Goal: Transaction & Acquisition: Register for event/course

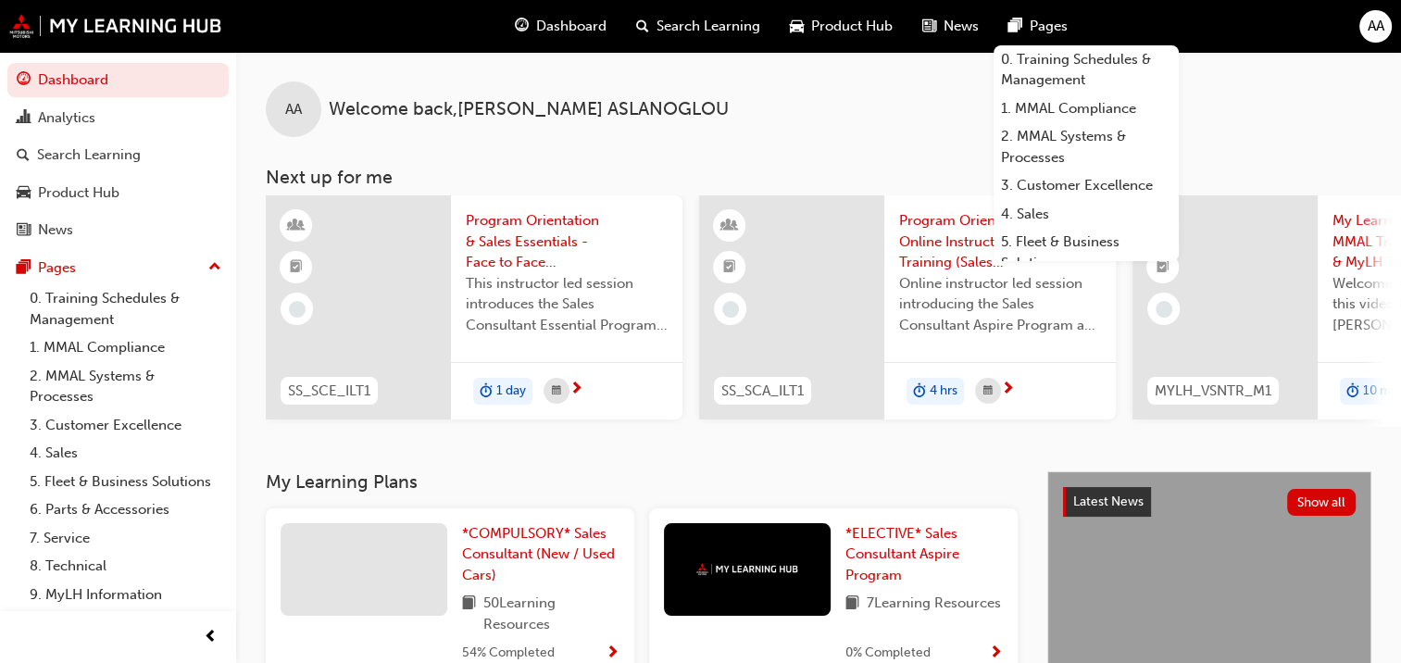
click at [513, 233] on span "Program Orientation & Sales Essentials - Face to Face Instructor Led Training (…" at bounding box center [567, 241] width 202 height 63
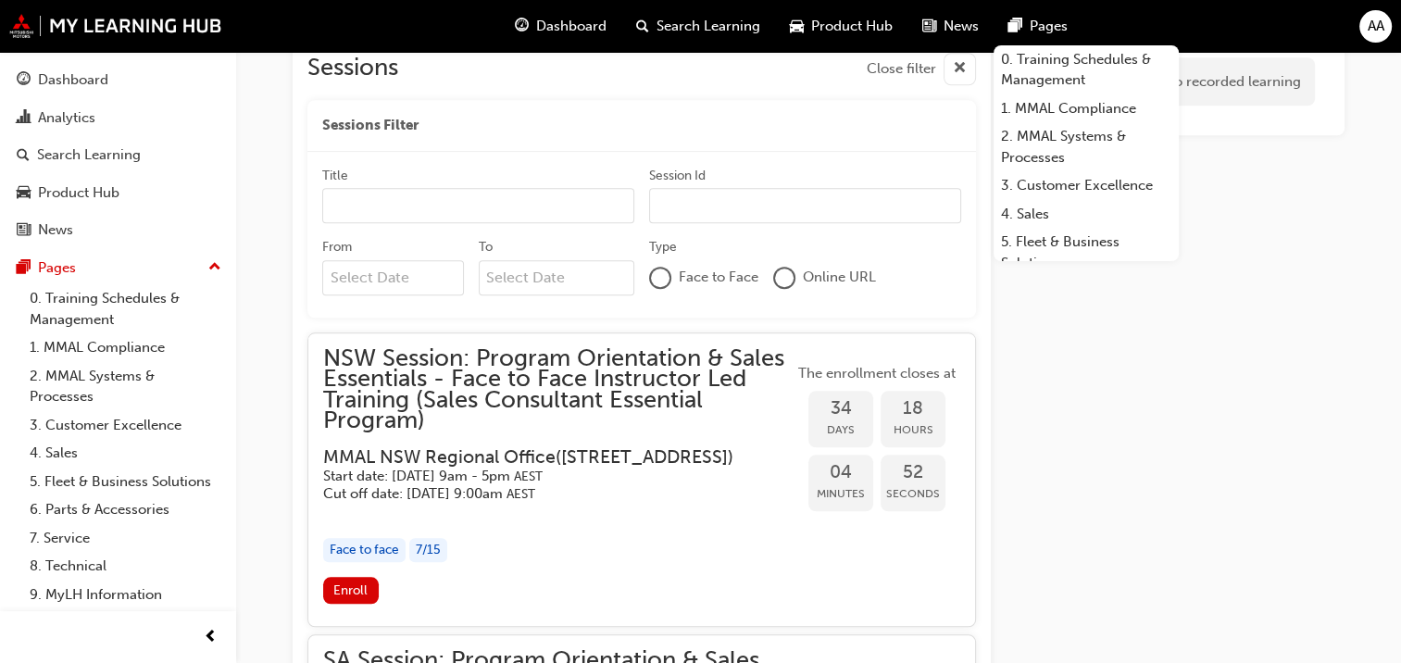
scroll to position [1712, 0]
click at [667, 272] on div at bounding box center [660, 276] width 19 height 19
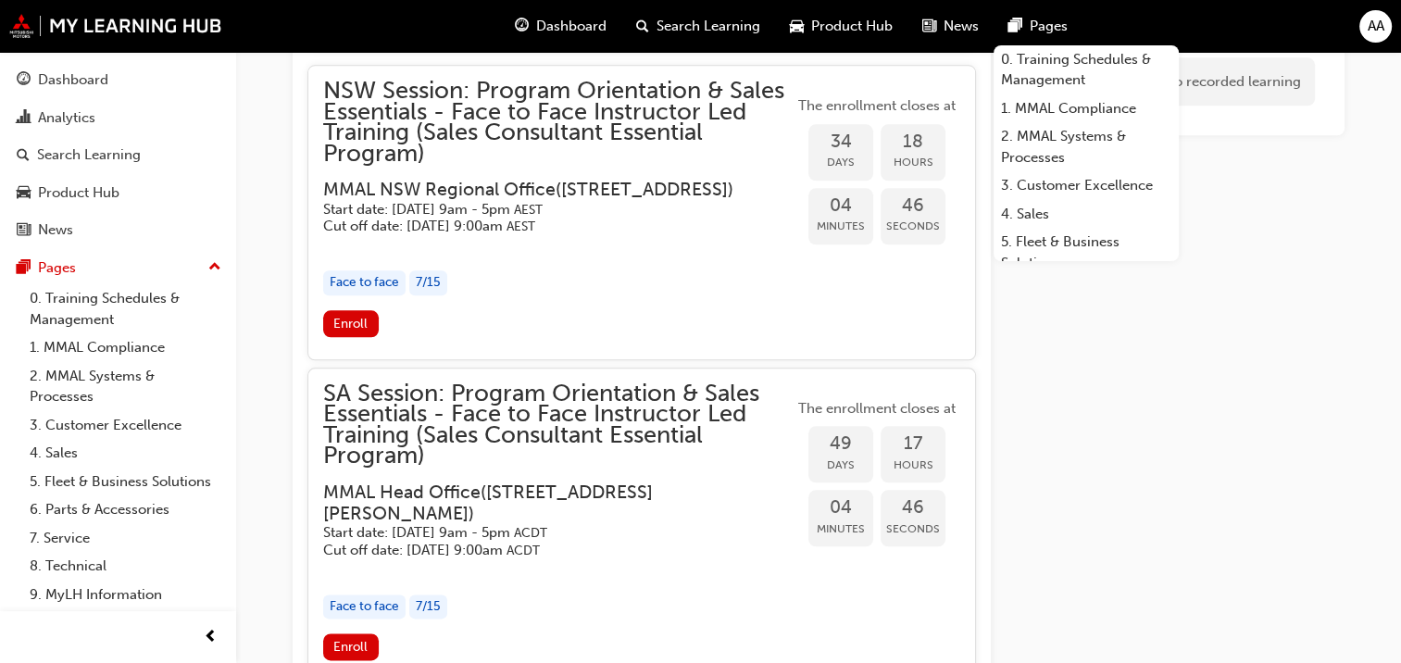
scroll to position [2082, 0]
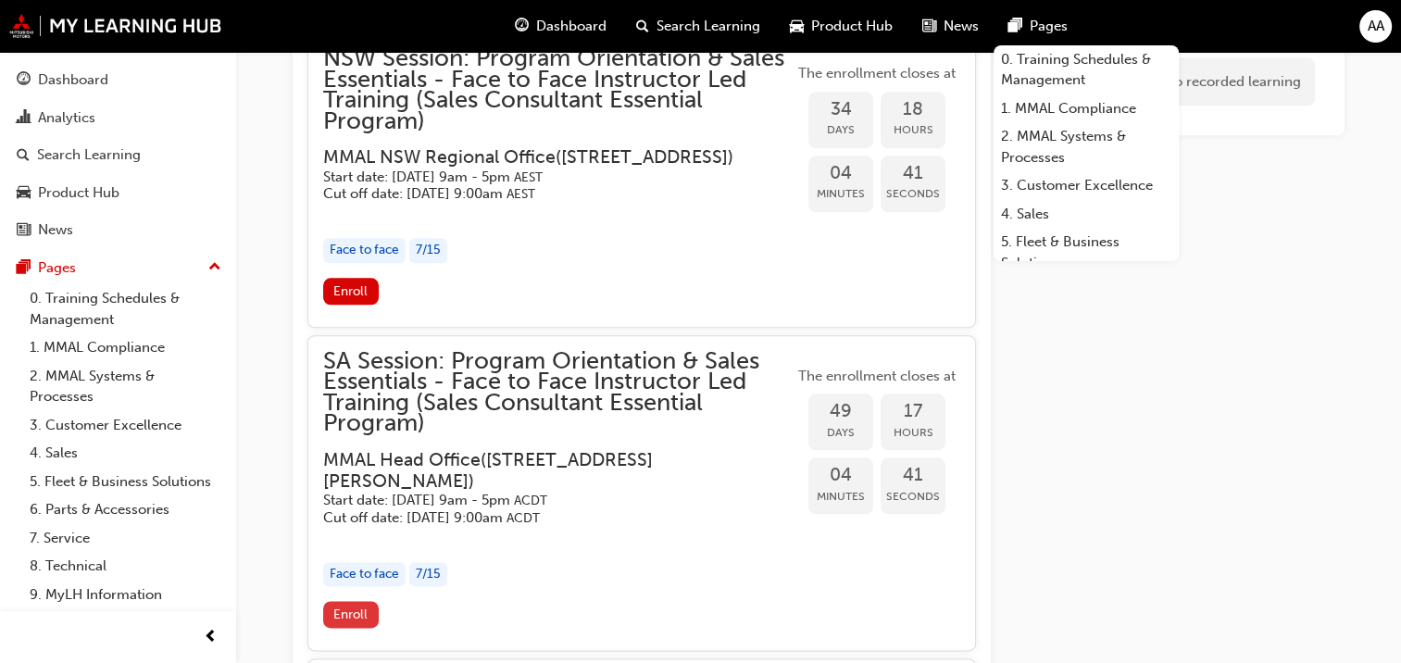
click at [355, 622] on span "Enroll" at bounding box center [350, 614] width 34 height 16
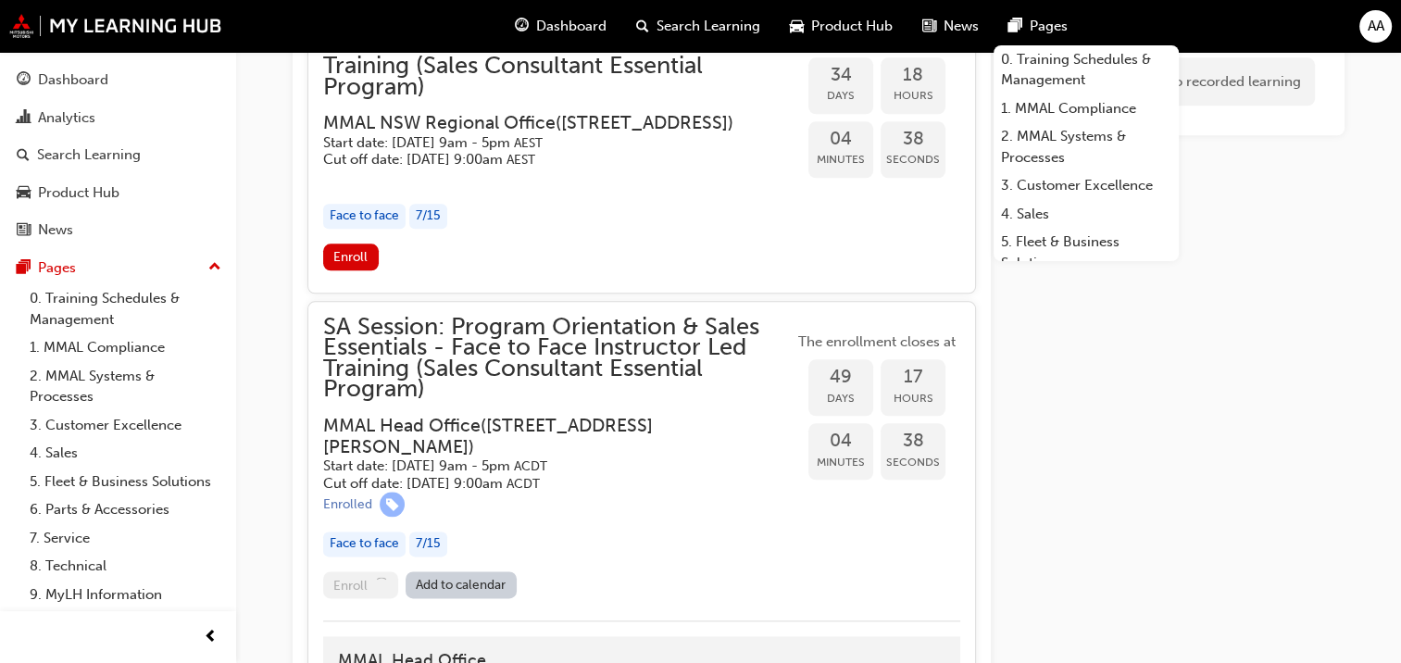
scroll to position [2175, 0]
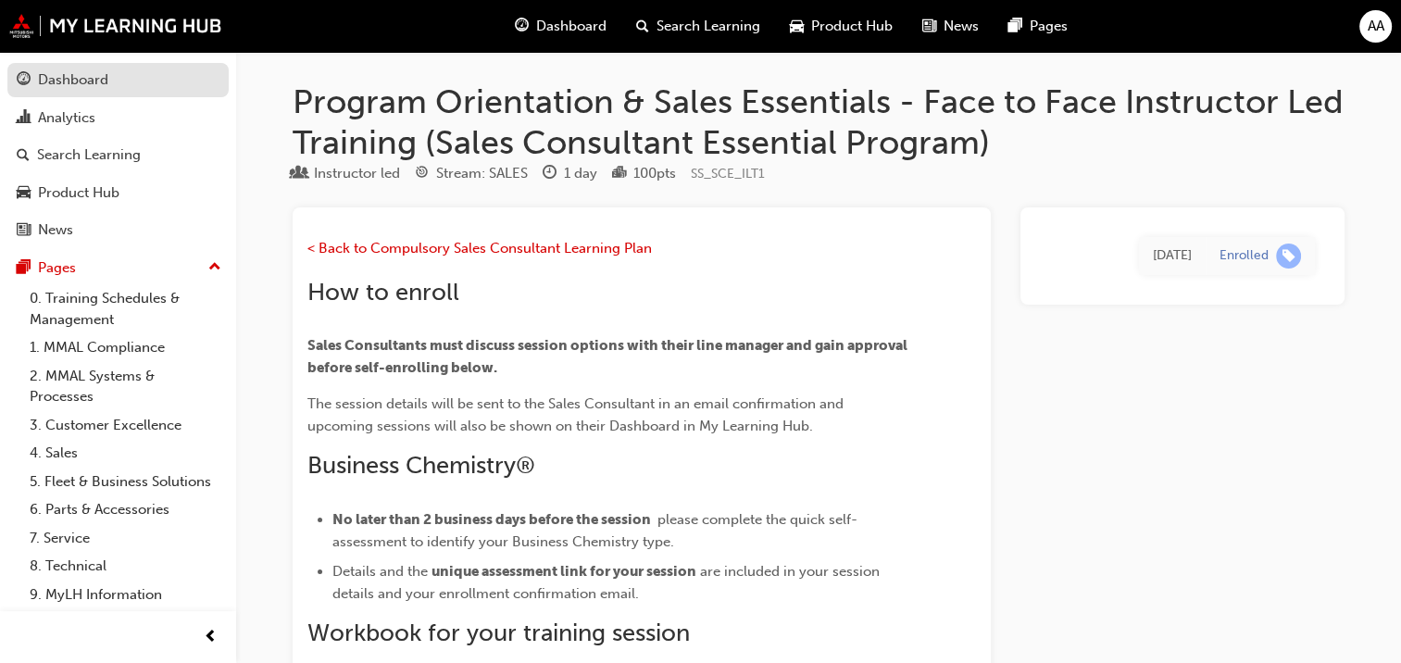
click at [109, 81] on div "Dashboard" at bounding box center [118, 80] width 203 height 23
